Goal: Information Seeking & Learning: Learn about a topic

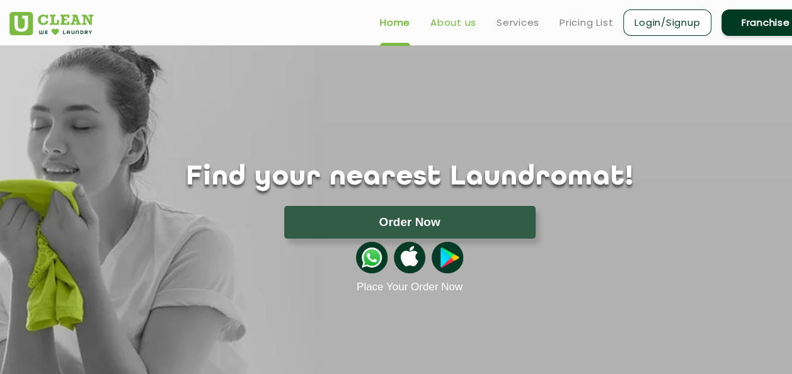
click at [453, 29] on link "About us" at bounding box center [453, 22] width 46 height 15
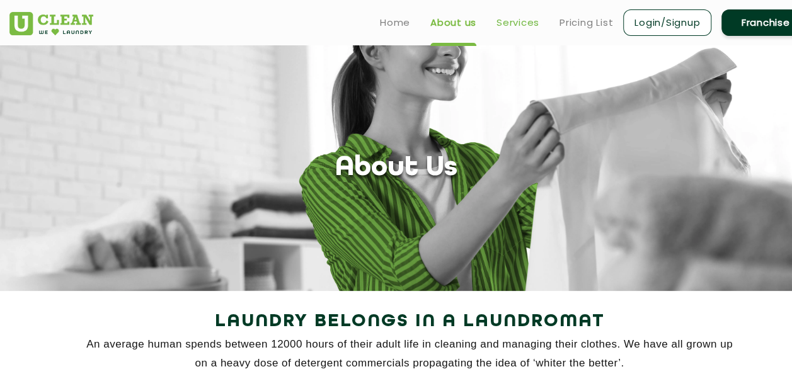
click at [523, 18] on link "Services" at bounding box center [518, 22] width 43 height 15
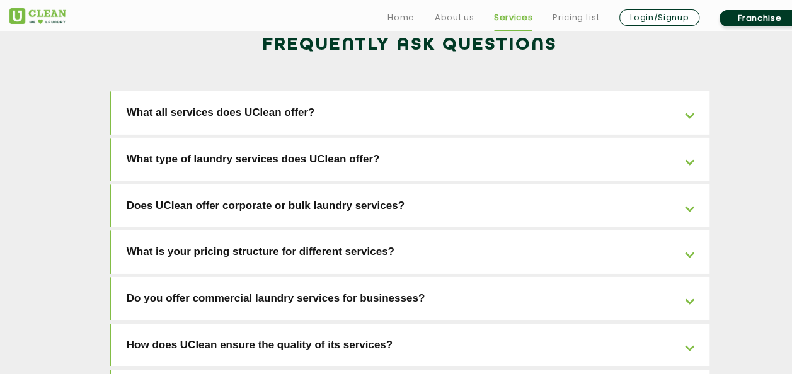
scroll to position [2006, 0]
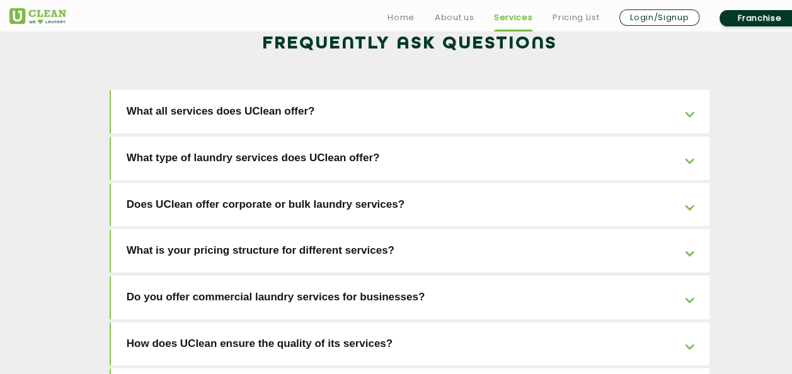
click at [388, 183] on link "Does UClean offer corporate or bulk laundry services?" at bounding box center [410, 204] width 599 height 43
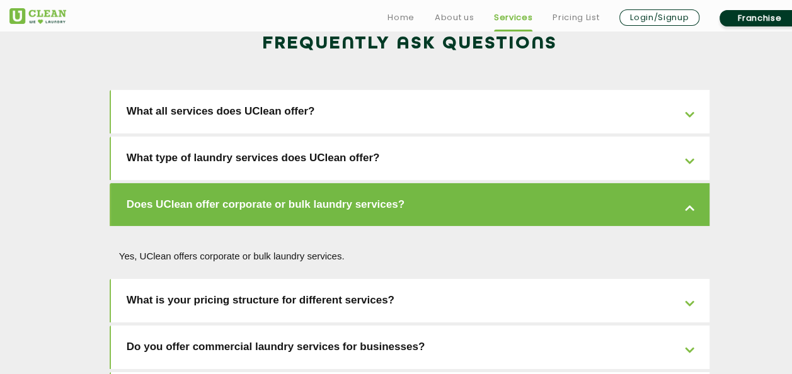
click at [388, 183] on link "Does UClean offer corporate or bulk laundry services?" at bounding box center [410, 204] width 599 height 43
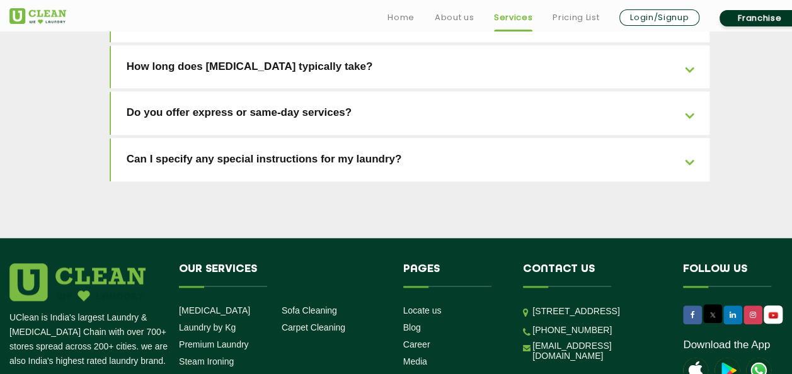
scroll to position [2938, 0]
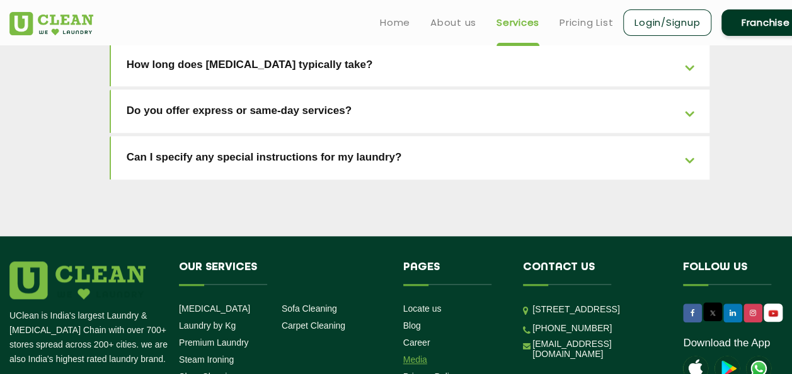
click at [413, 355] on link "Media" at bounding box center [415, 360] width 24 height 10
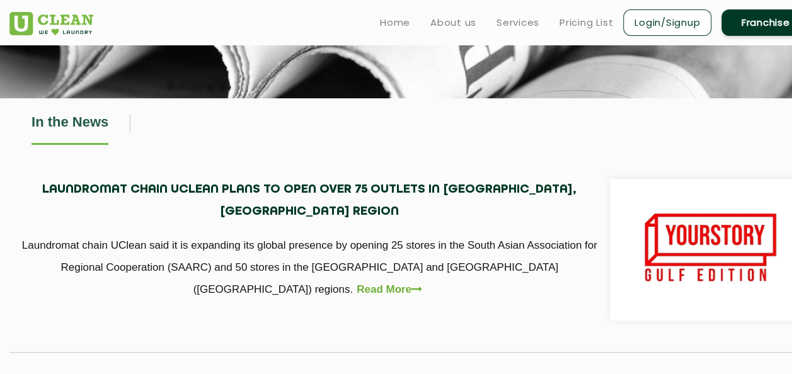
scroll to position [190, 0]
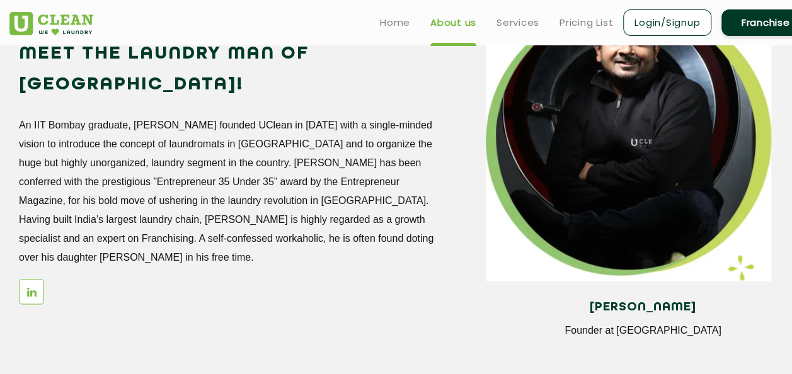
scroll to position [1029, 0]
